Goal: Information Seeking & Learning: Learn about a topic

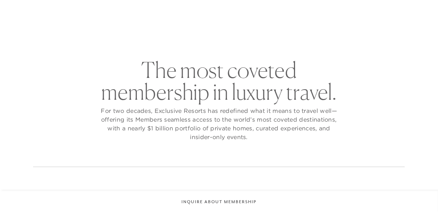
checkbox input "false"
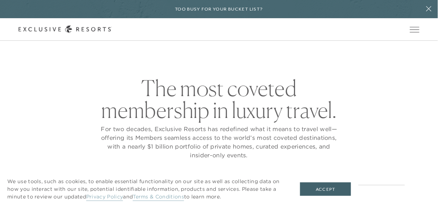
click at [418, 32] on button "Open navigation" at bounding box center [414, 29] width 9 height 5
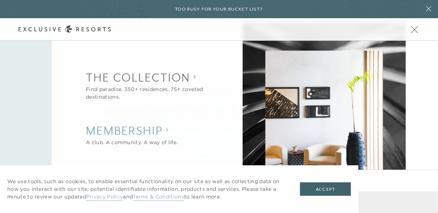
click at [158, 135] on h2 "Membership" at bounding box center [132, 131] width 92 height 16
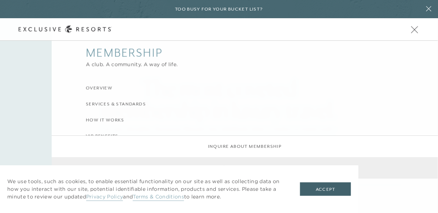
scroll to position [35, 0]
click at [107, 88] on h3 "Overview" at bounding box center [99, 87] width 27 height 7
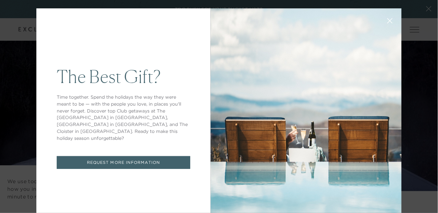
click at [393, 29] on button at bounding box center [390, 19] width 17 height 17
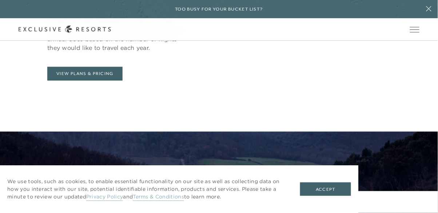
scroll to position [360, 0]
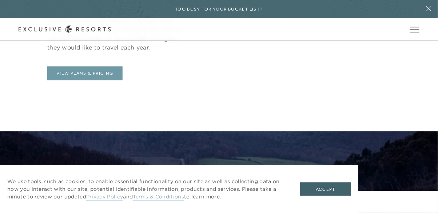
click at [109, 80] on link "View Plans & Pricing" at bounding box center [84, 73] width 75 height 14
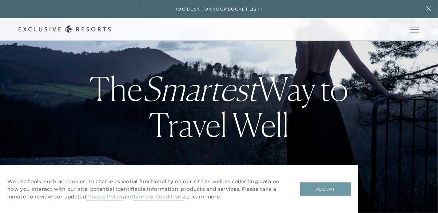
click at [327, 196] on button "Accept" at bounding box center [325, 189] width 51 height 14
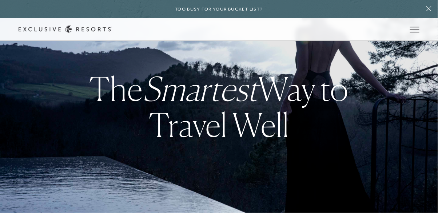
click at [419, 23] on div "Schedule a Meeting Get Started Visit home page Member Login Schedule a Meeting …" at bounding box center [219, 29] width 438 height 23
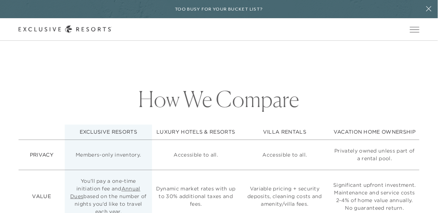
scroll to position [1563, 0]
